Goal: Navigation & Orientation: Find specific page/section

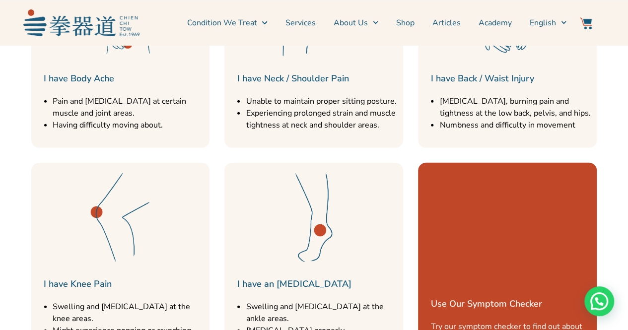
scroll to position [1284, 0]
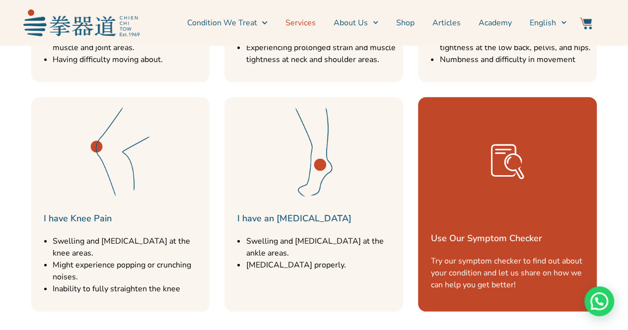
click at [311, 25] on link "Services" at bounding box center [300, 22] width 30 height 25
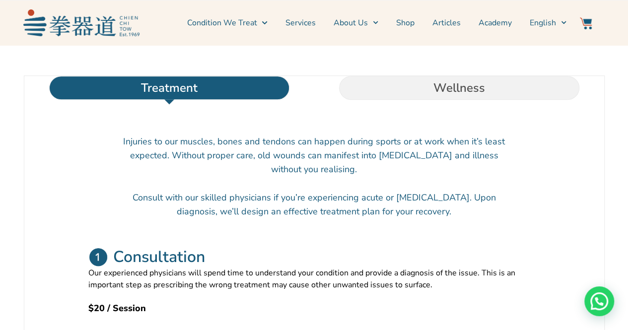
scroll to position [296, 0]
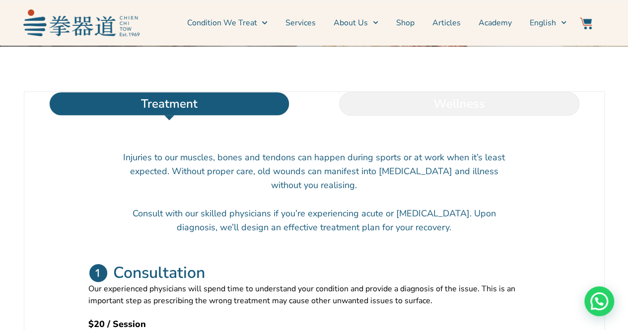
click at [459, 116] on li "Wellness" at bounding box center [459, 104] width 290 height 24
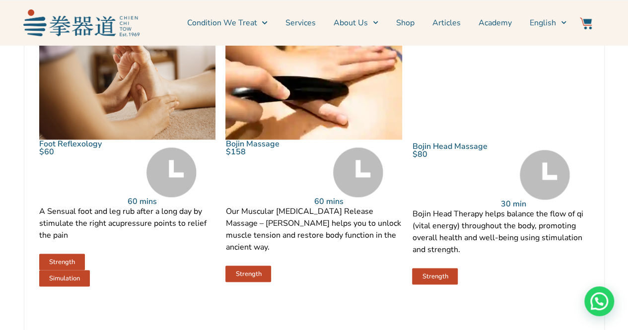
scroll to position [806, 0]
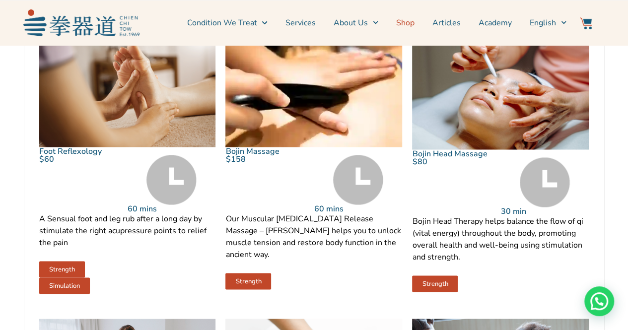
click at [412, 20] on link "Shop" at bounding box center [405, 22] width 18 height 25
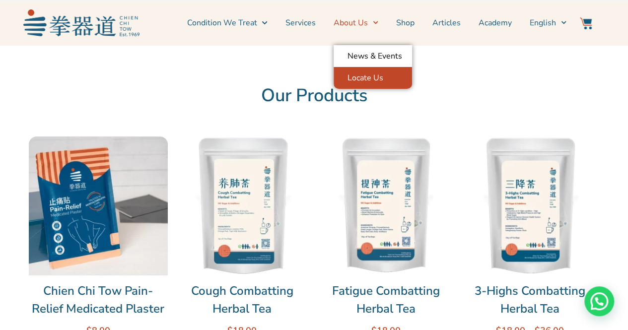
click at [366, 78] on link "Locate Us" at bounding box center [372, 78] width 78 height 22
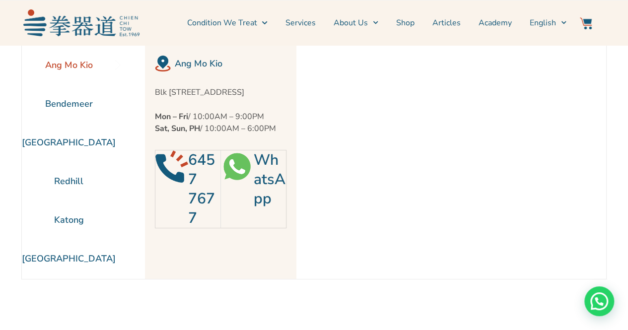
click at [230, 181] on img at bounding box center [237, 166] width 32 height 32
